Goal: Feedback & Contribution: Submit feedback/report problem

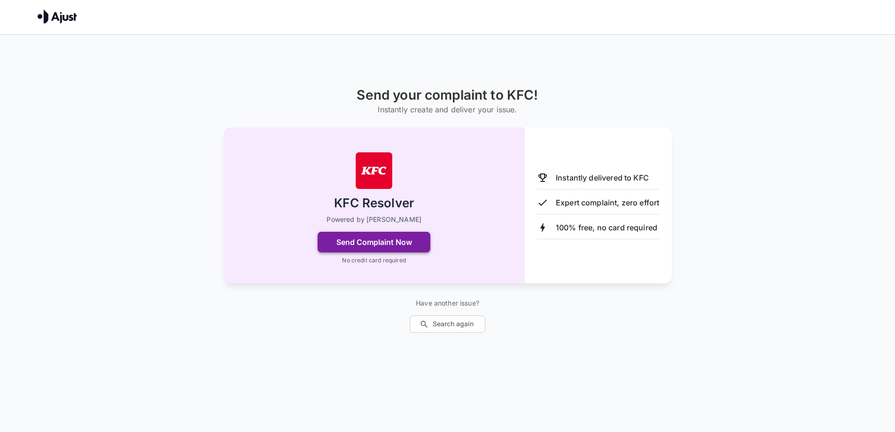
click at [391, 245] on button "Send Complaint Now" at bounding box center [374, 242] width 113 height 21
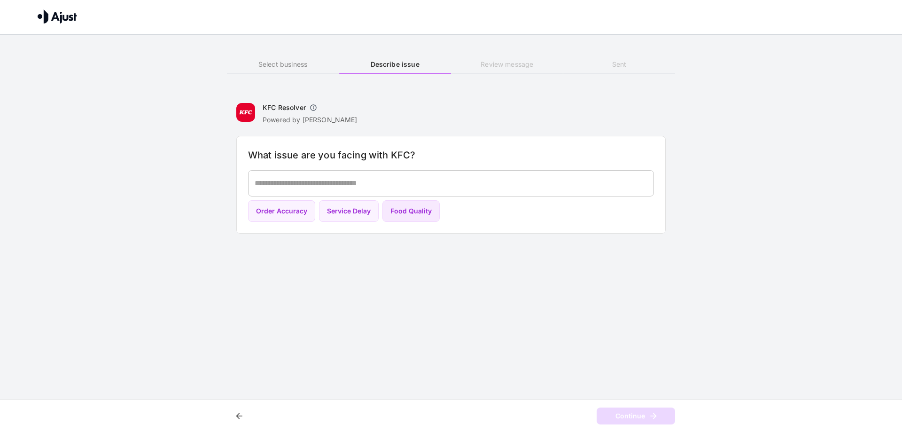
click at [422, 213] on button "Food Quality" at bounding box center [410, 211] width 57 height 22
type textarea "**********"
click at [630, 416] on button "Continue" at bounding box center [636, 415] width 78 height 17
click at [264, 216] on button "Zinger burger" at bounding box center [278, 211] width 61 height 22
click at [644, 408] on button "Continue" at bounding box center [636, 415] width 78 height 17
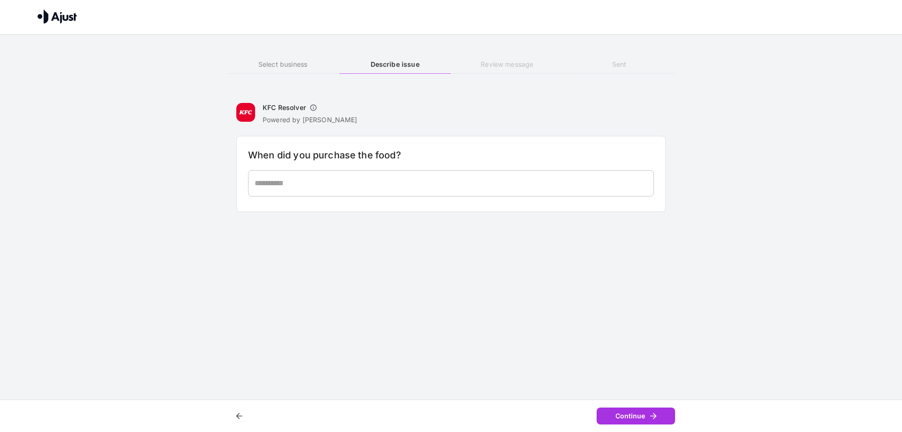
click at [280, 181] on textarea at bounding box center [451, 183] width 393 height 11
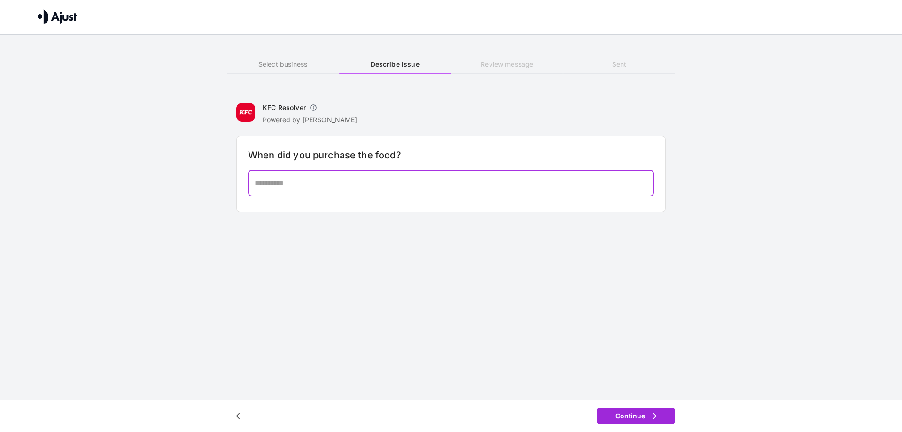
click at [665, 415] on button "Continue" at bounding box center [636, 415] width 78 height 17
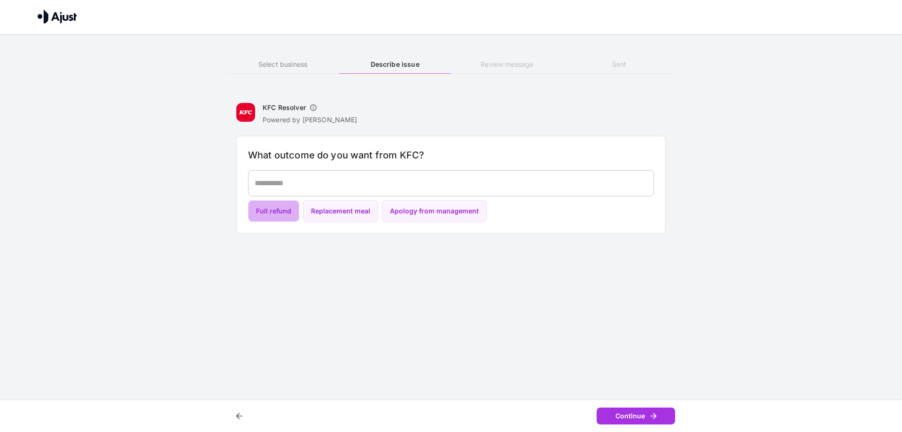
click at [258, 213] on button "Full refund" at bounding box center [273, 211] width 51 height 22
click at [613, 406] on div "Continue" at bounding box center [451, 415] width 902 height 33
click at [615, 410] on button "Continue" at bounding box center [636, 415] width 78 height 17
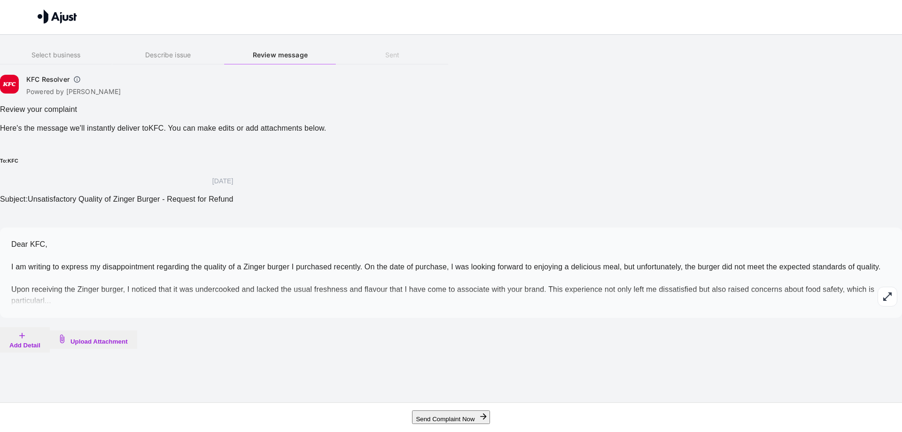
click at [333, 306] on p "Dear KFC, I am writing to express my disappointment regarding the quality of a …" at bounding box center [450, 273] width 879 height 68
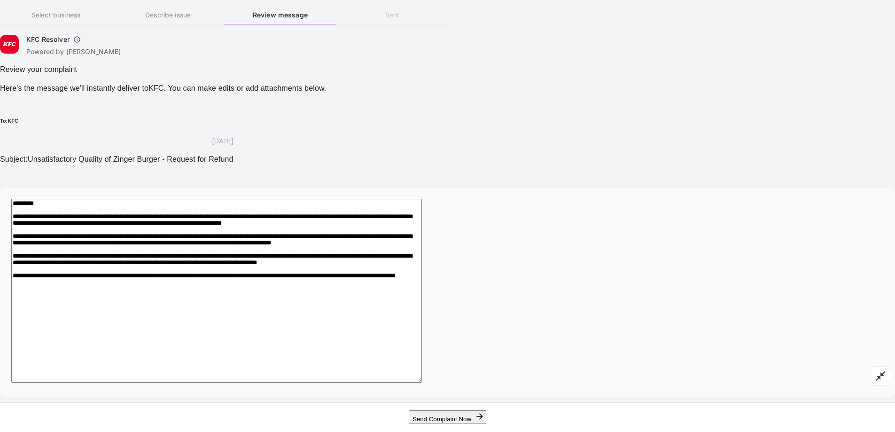
scroll to position [62, 0]
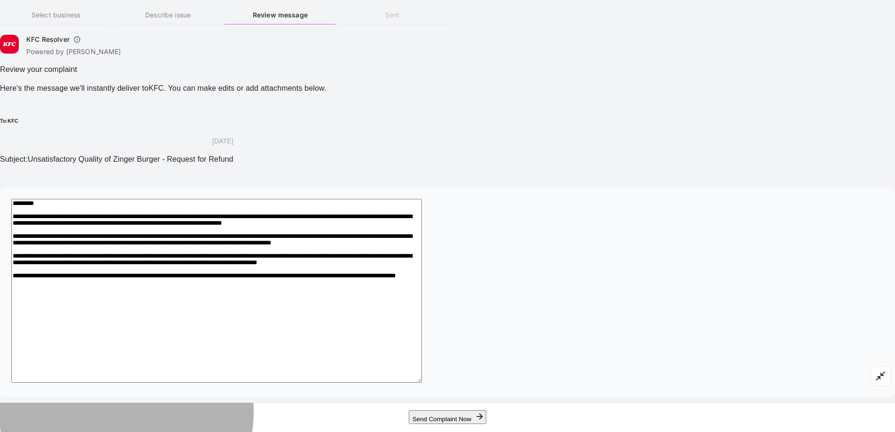
click at [468, 416] on button "Send Complaint Now" at bounding box center [448, 417] width 78 height 14
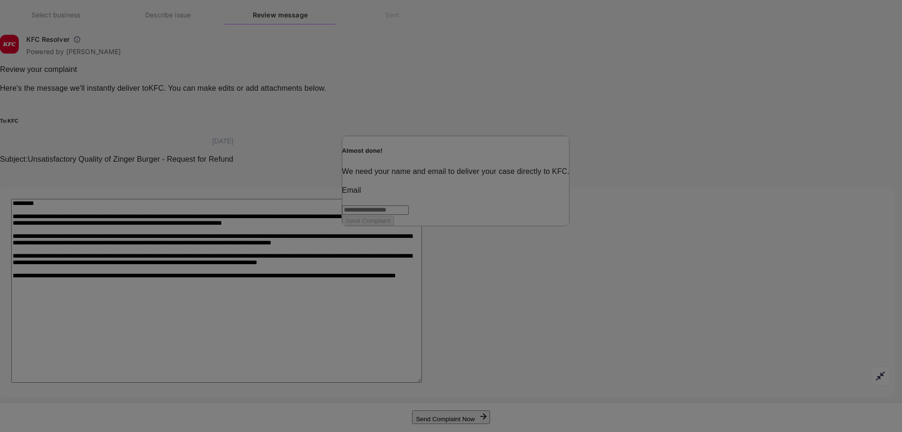
click at [602, 431] on div at bounding box center [447, 432] width 895 height 0
